Goal: Transaction & Acquisition: Purchase product/service

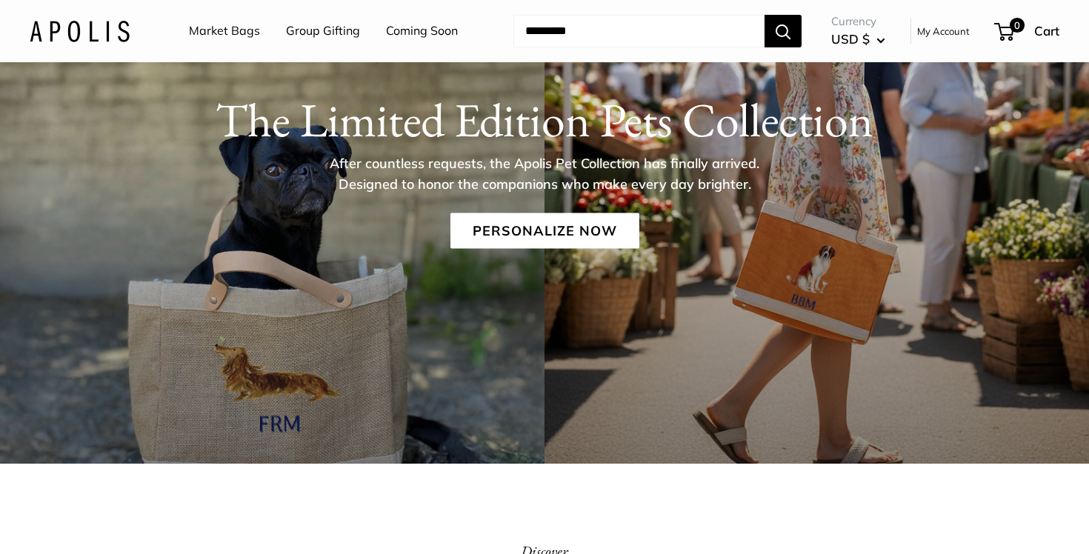
scroll to position [156, 0]
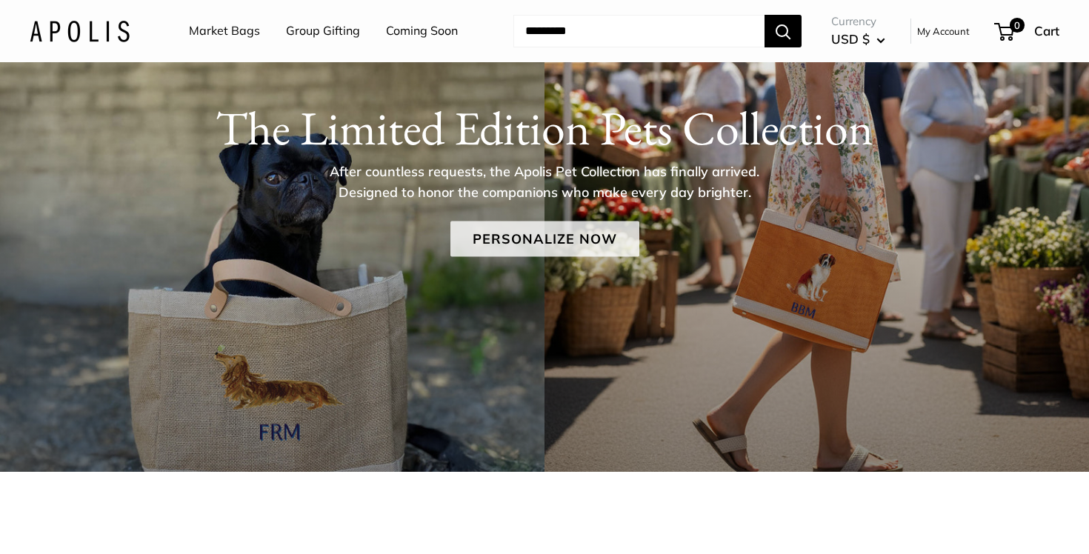
click at [540, 234] on link "Personalize Now" at bounding box center [544, 239] width 189 height 36
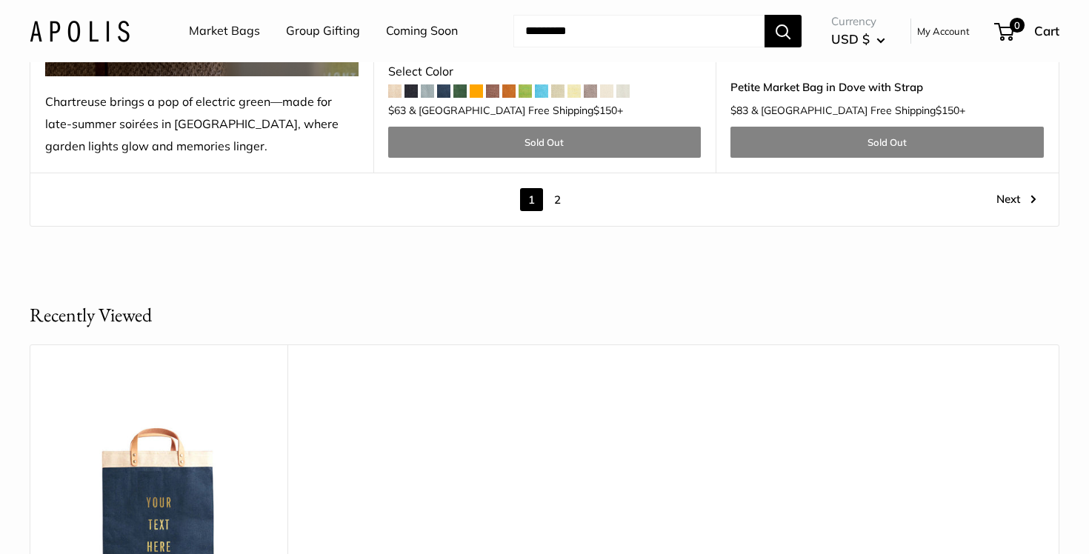
scroll to position [8503, 0]
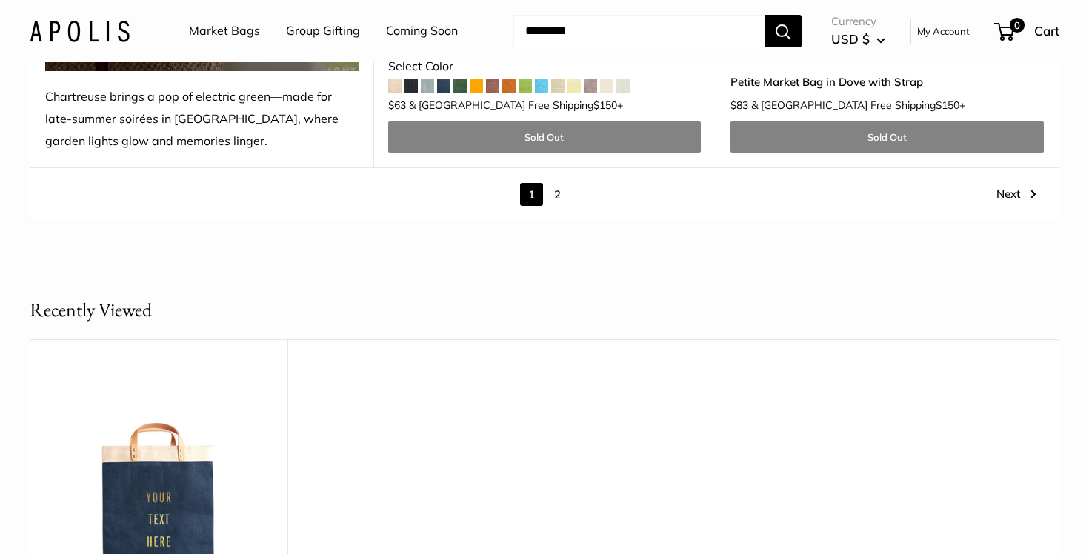
click at [553, 183] on link "2" at bounding box center [557, 194] width 23 height 23
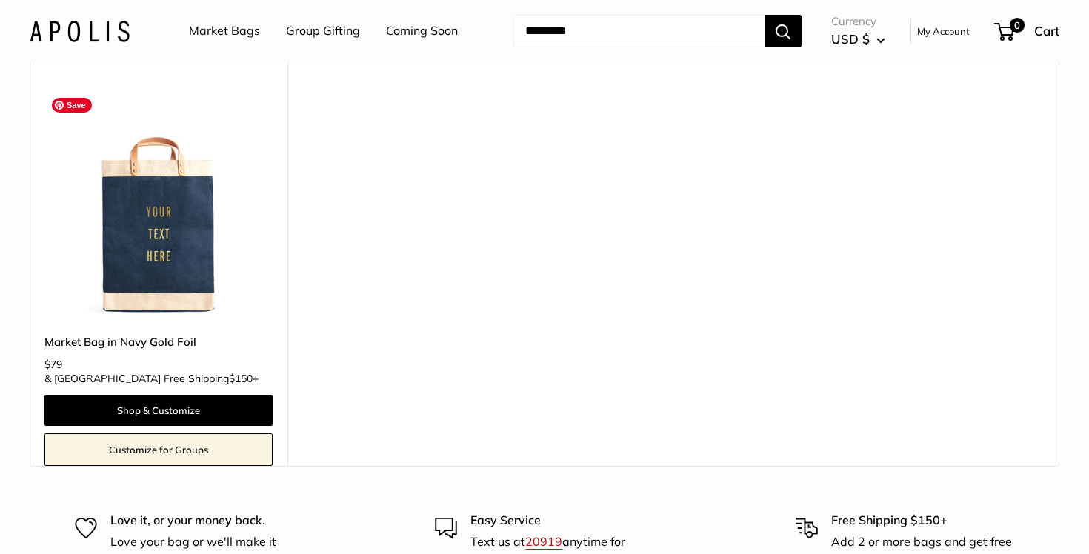
scroll to position [9052, 0]
